Goal: Task Accomplishment & Management: Complete application form

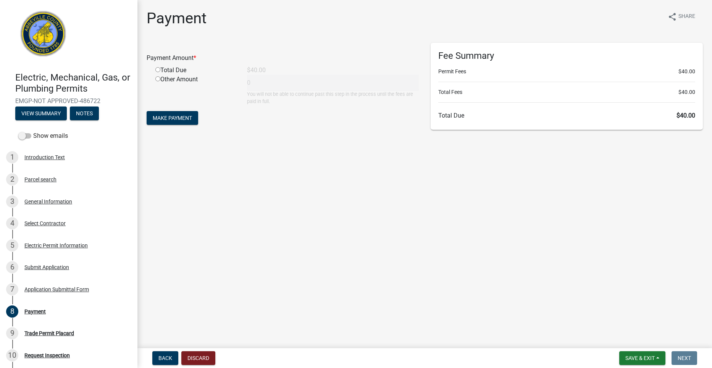
click at [158, 69] on input "radio" at bounding box center [157, 69] width 5 height 5
radio input "true"
type input "40"
click at [173, 121] on span "Make Payment" at bounding box center [172, 118] width 39 height 6
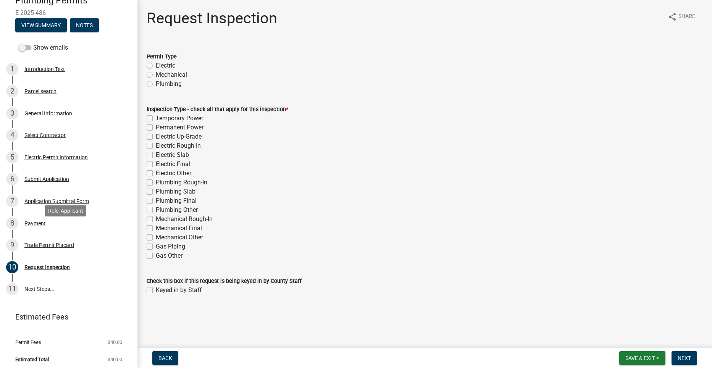
scroll to position [91, 0]
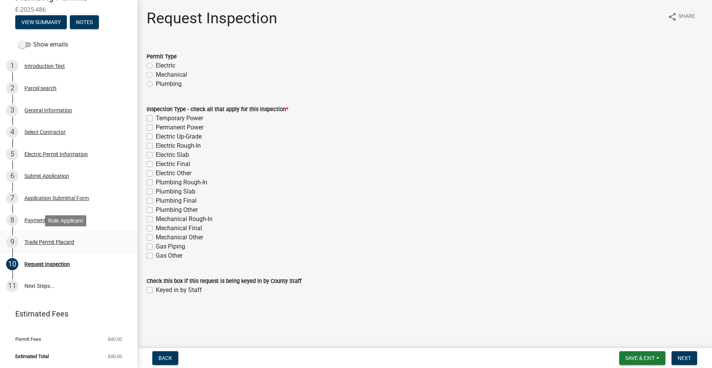
click at [40, 241] on div "Trade Permit Placard" at bounding box center [49, 241] width 50 height 5
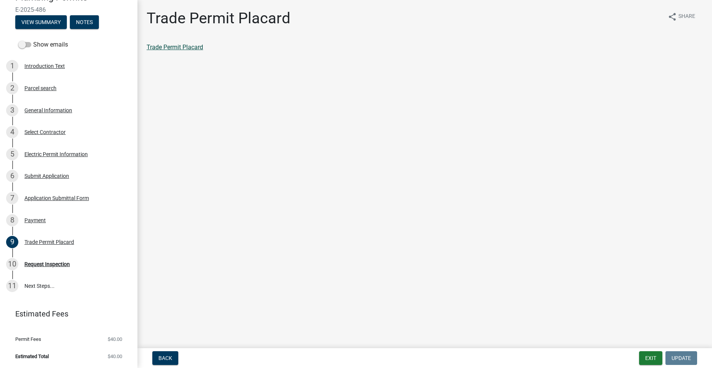
click at [192, 48] on link "Trade Permit Placard" at bounding box center [175, 47] width 57 height 7
